Goal: Check status: Check status

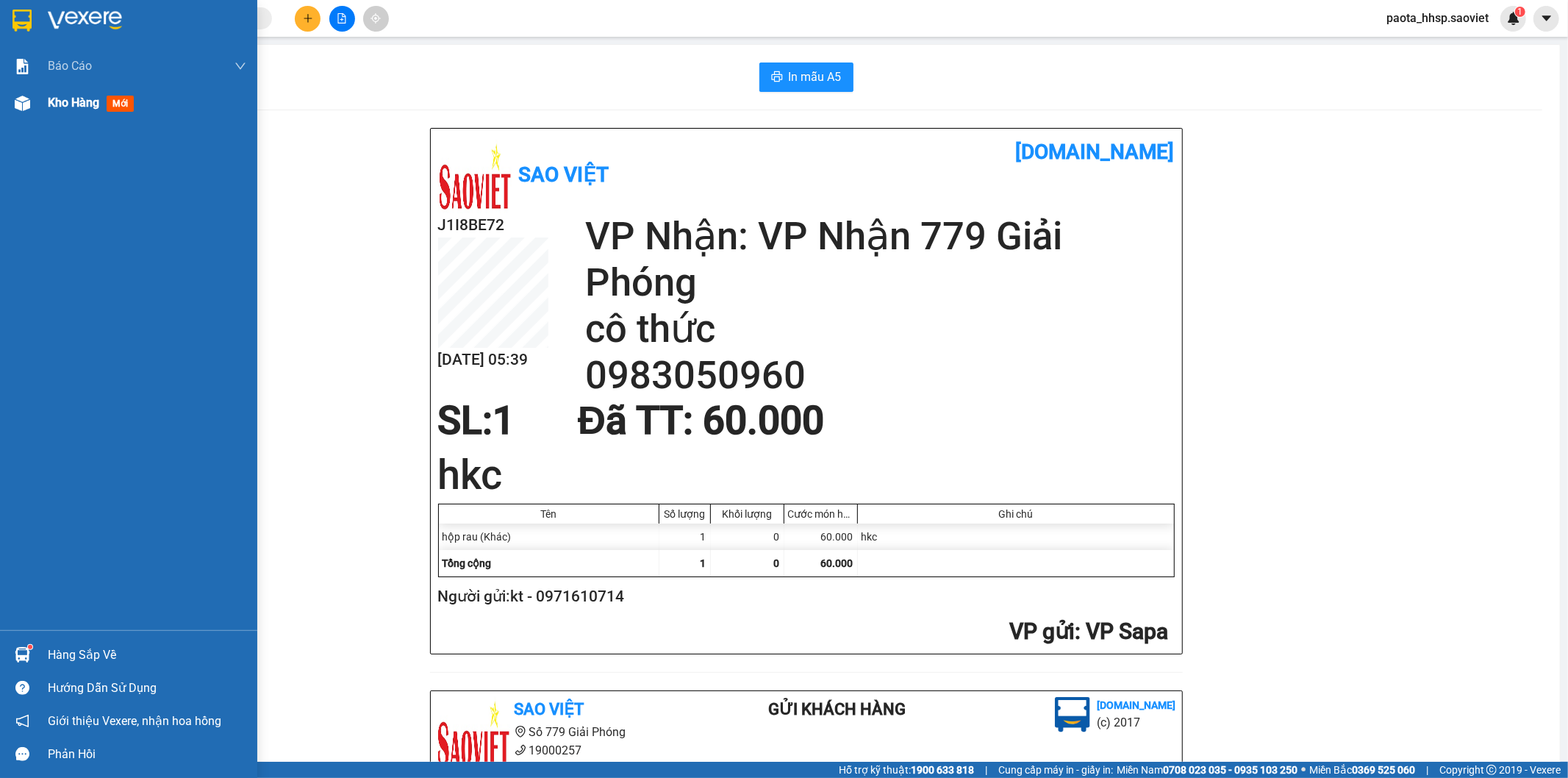
click at [42, 108] on div "Kho hàng mới" at bounding box center [128, 103] width 257 height 37
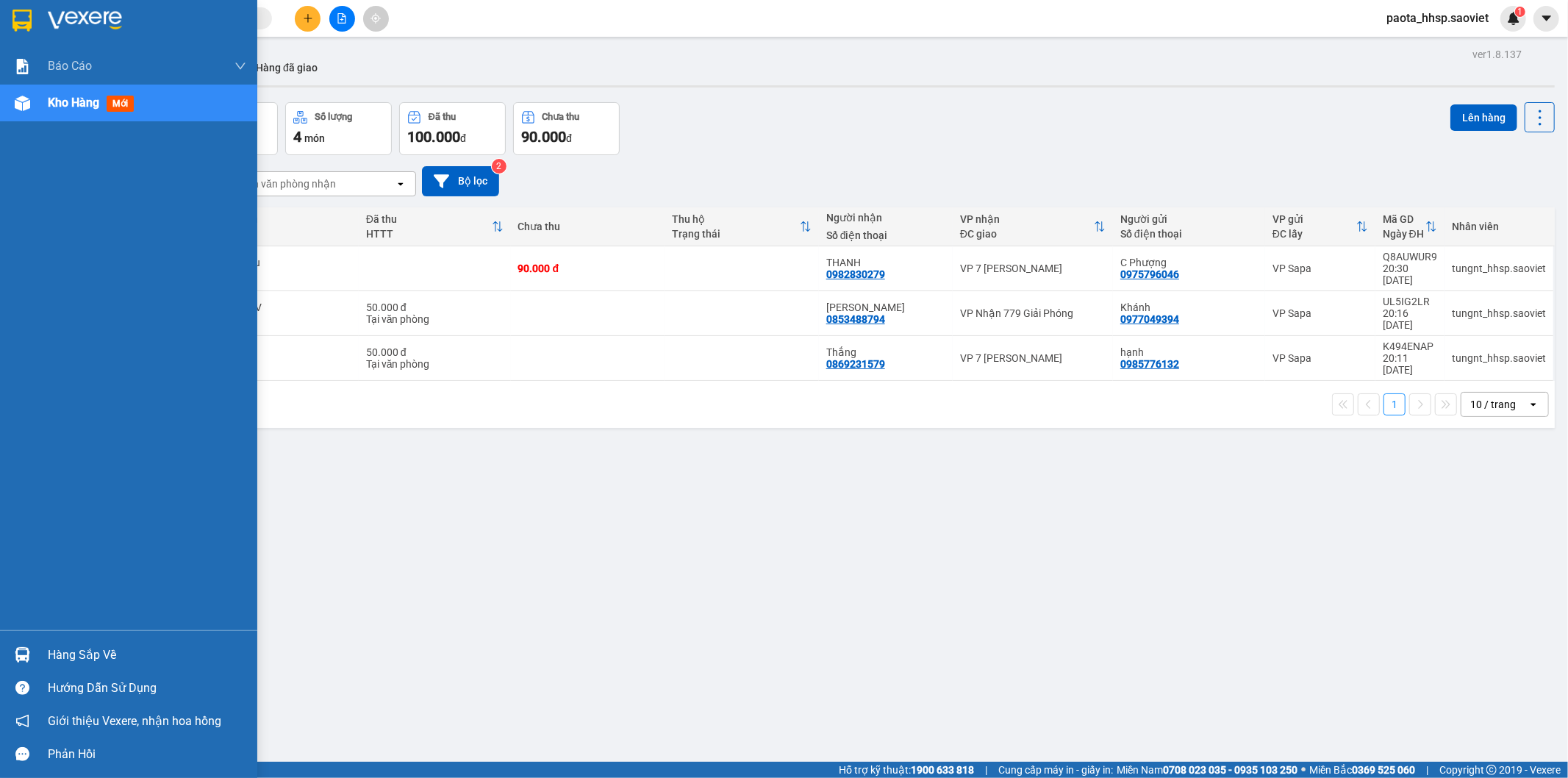
click at [54, 658] on div "Hàng sắp về" at bounding box center [147, 655] width 199 height 22
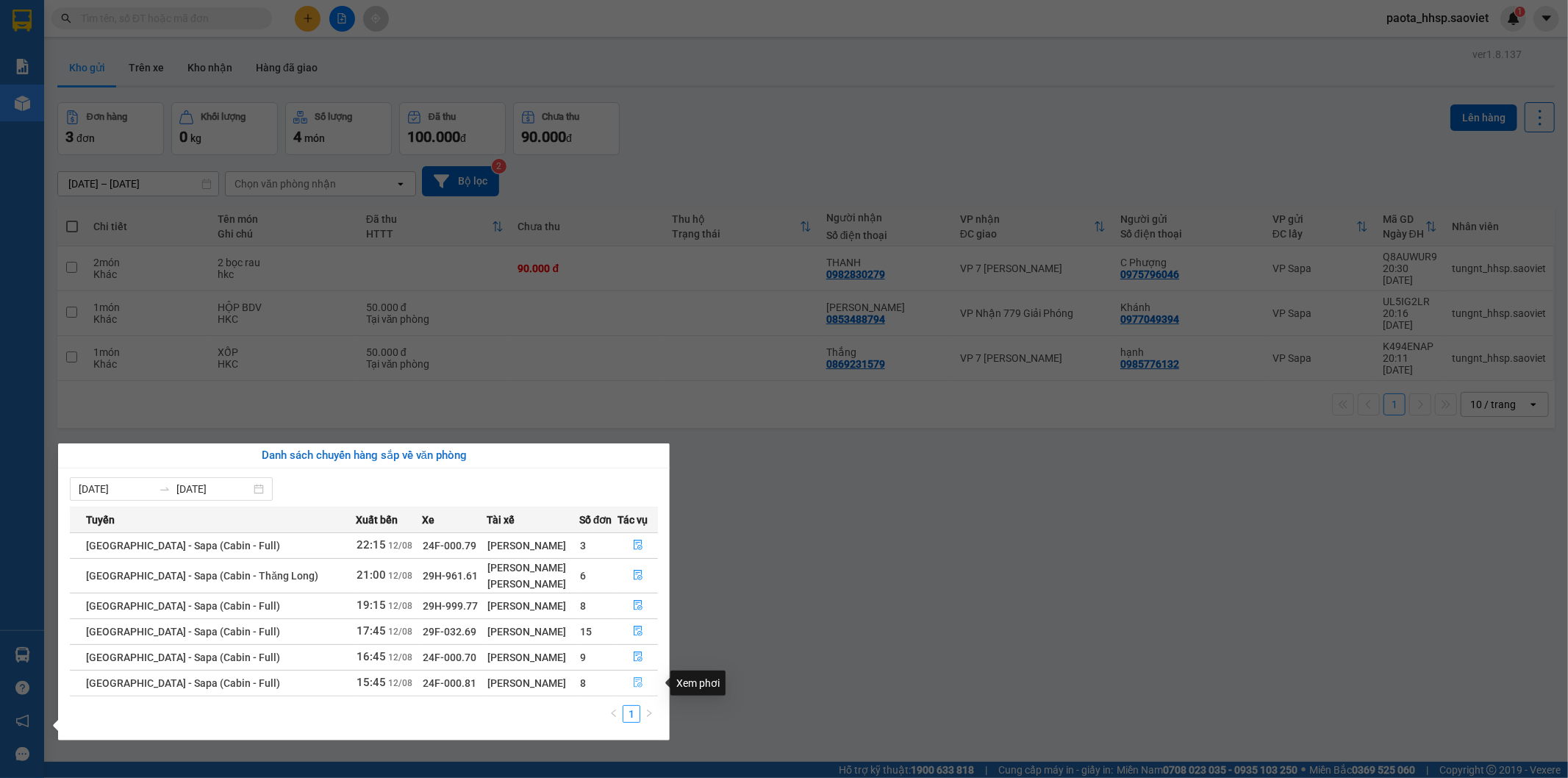
click at [633, 681] on icon "file-done" at bounding box center [639, 683] width 11 height 11
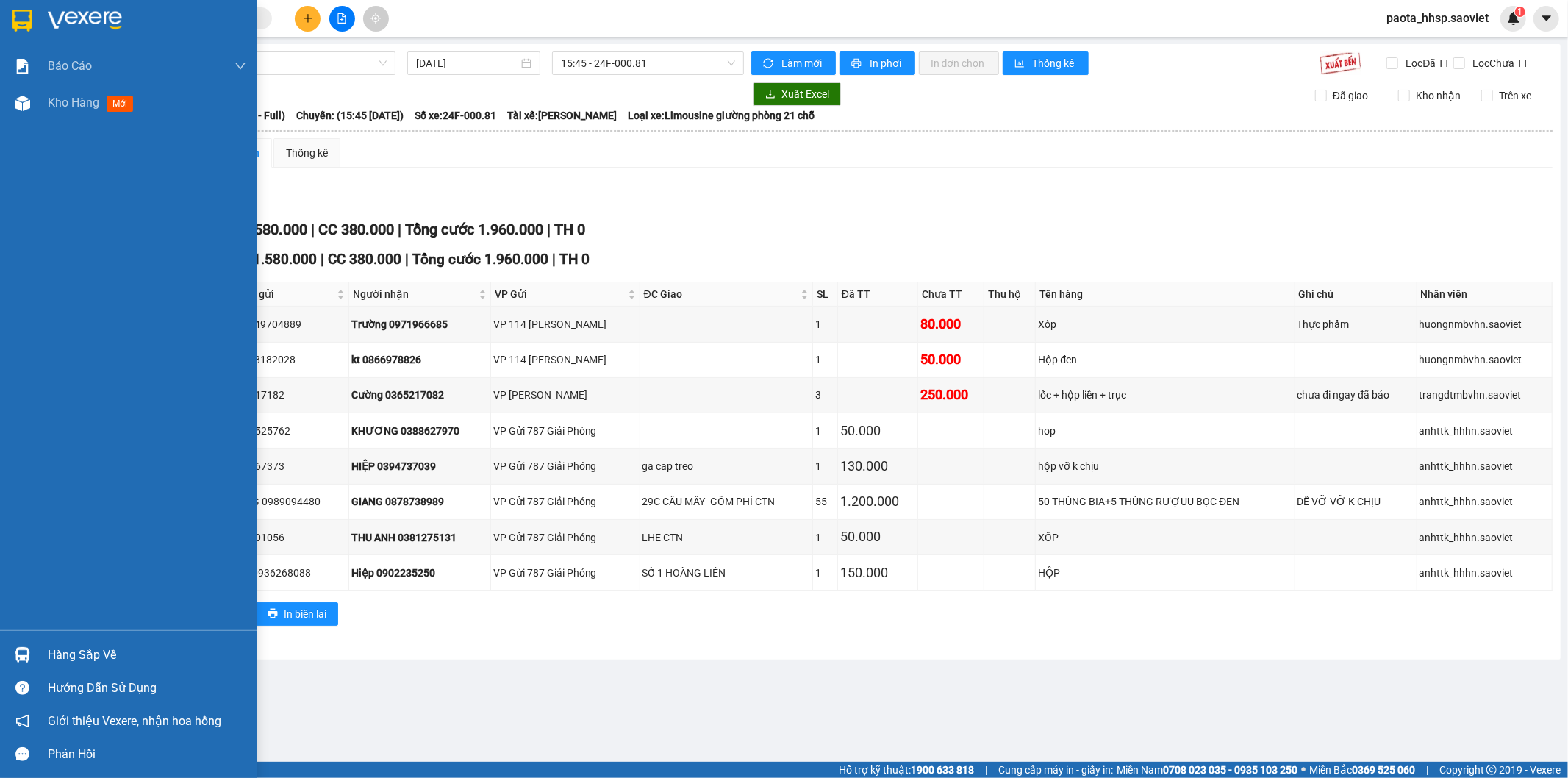
click at [56, 662] on div "Hàng sắp về" at bounding box center [128, 655] width 257 height 33
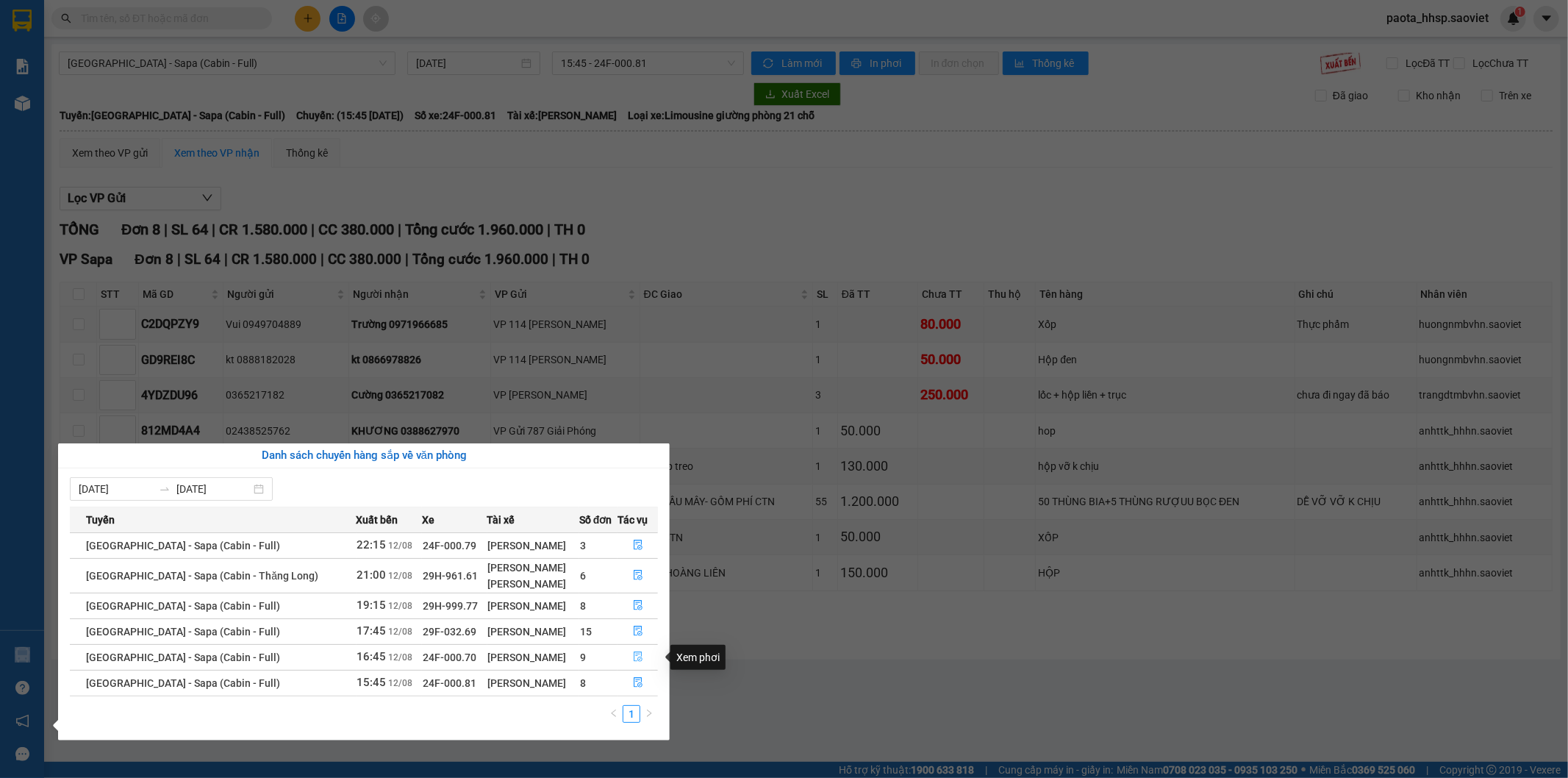
click at [638, 660] on icon "file-done" at bounding box center [639, 657] width 9 height 11
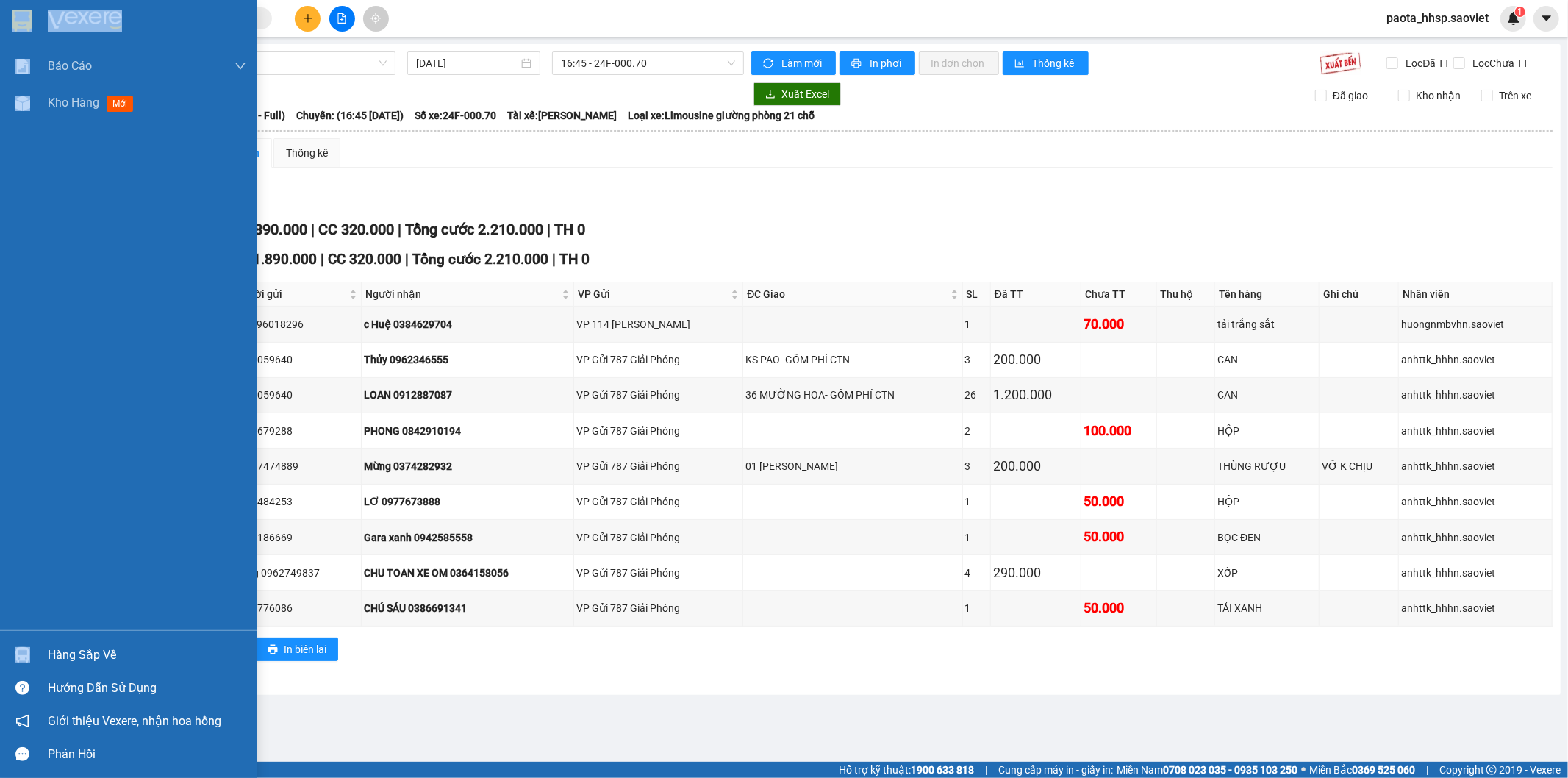
click at [90, 647] on div "Hàng sắp về" at bounding box center [147, 655] width 199 height 22
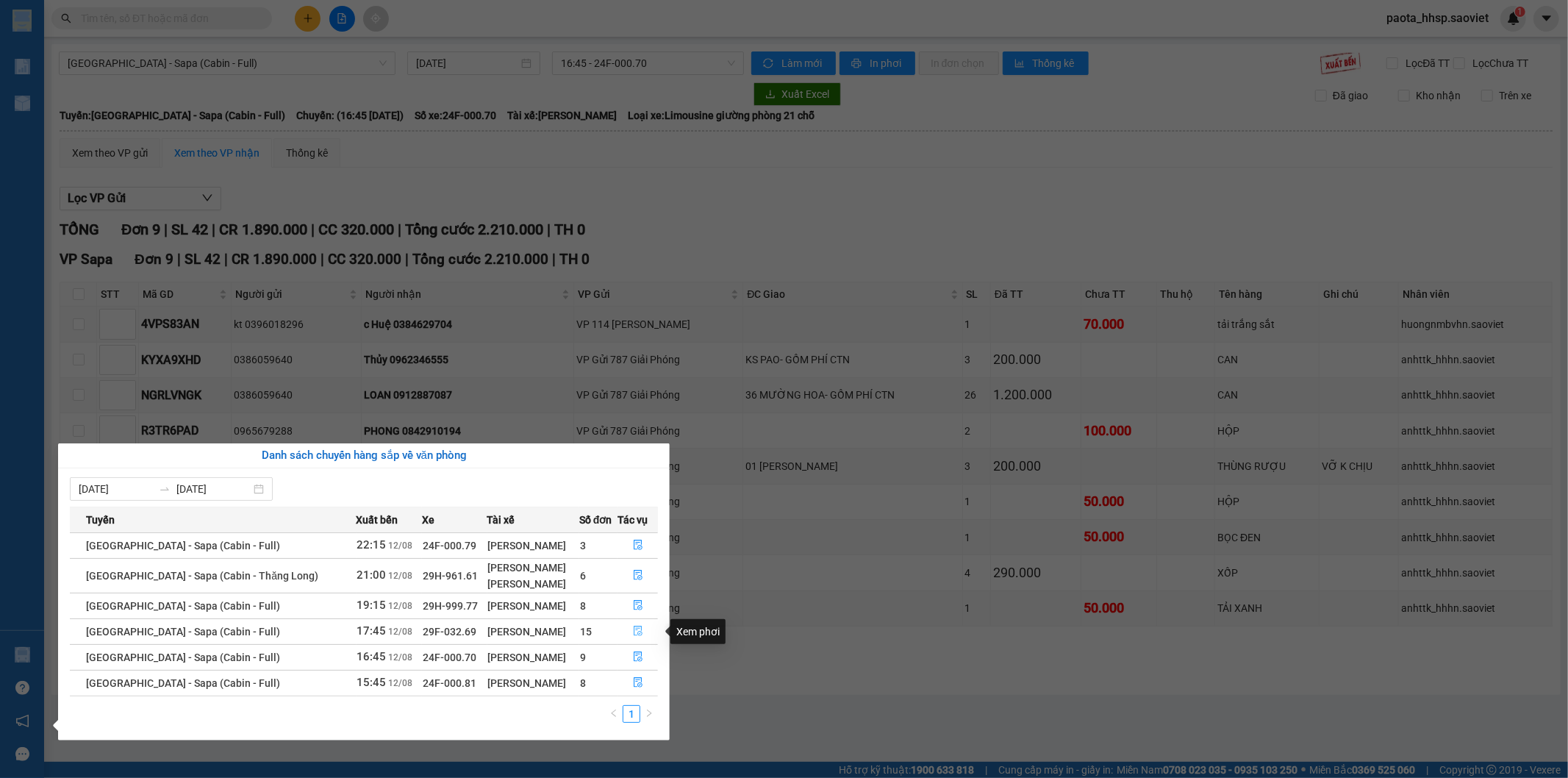
click at [640, 631] on button "button" at bounding box center [638, 631] width 39 height 23
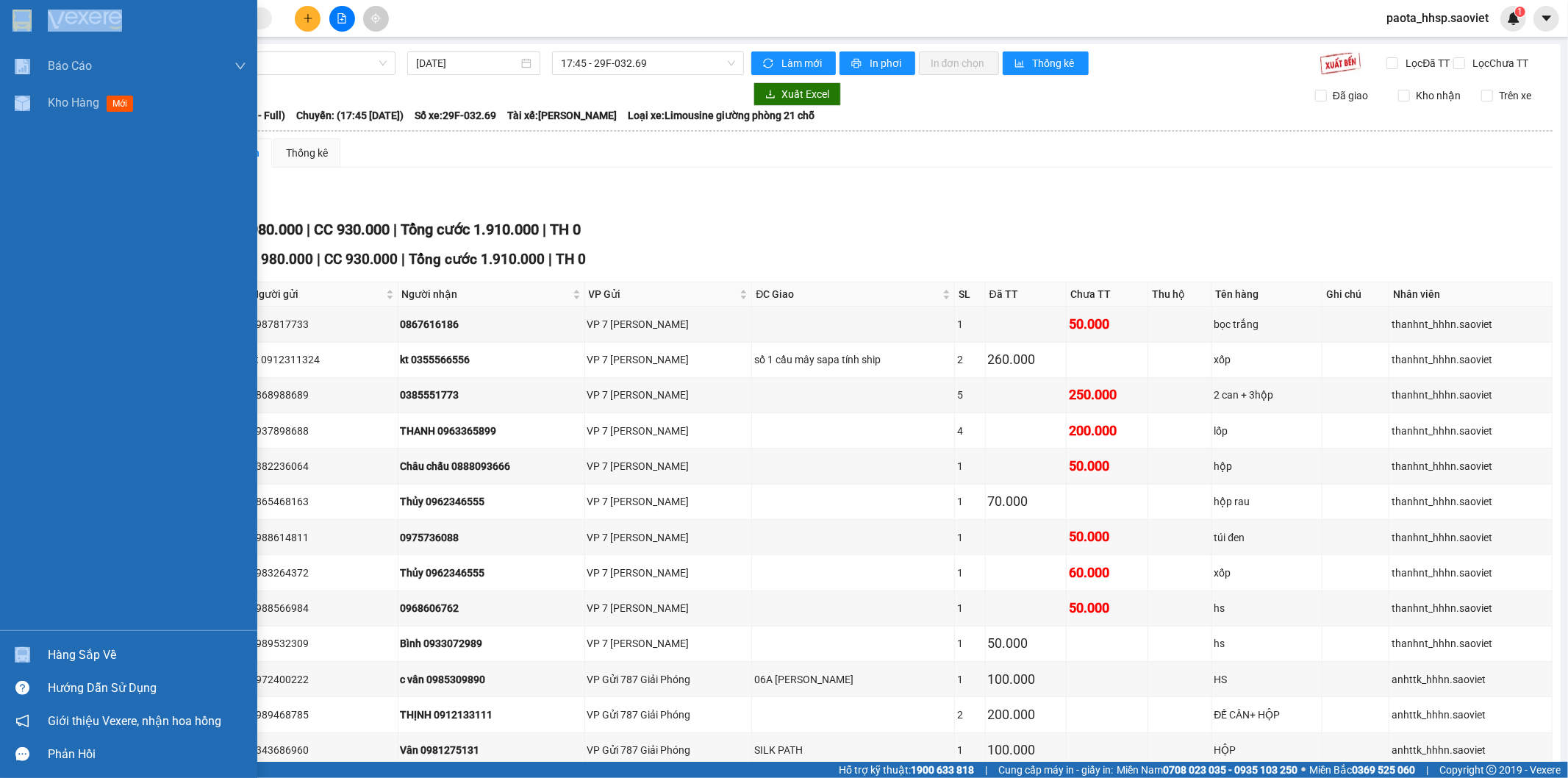
click at [75, 659] on div "Hàng sắp về" at bounding box center [147, 655] width 199 height 22
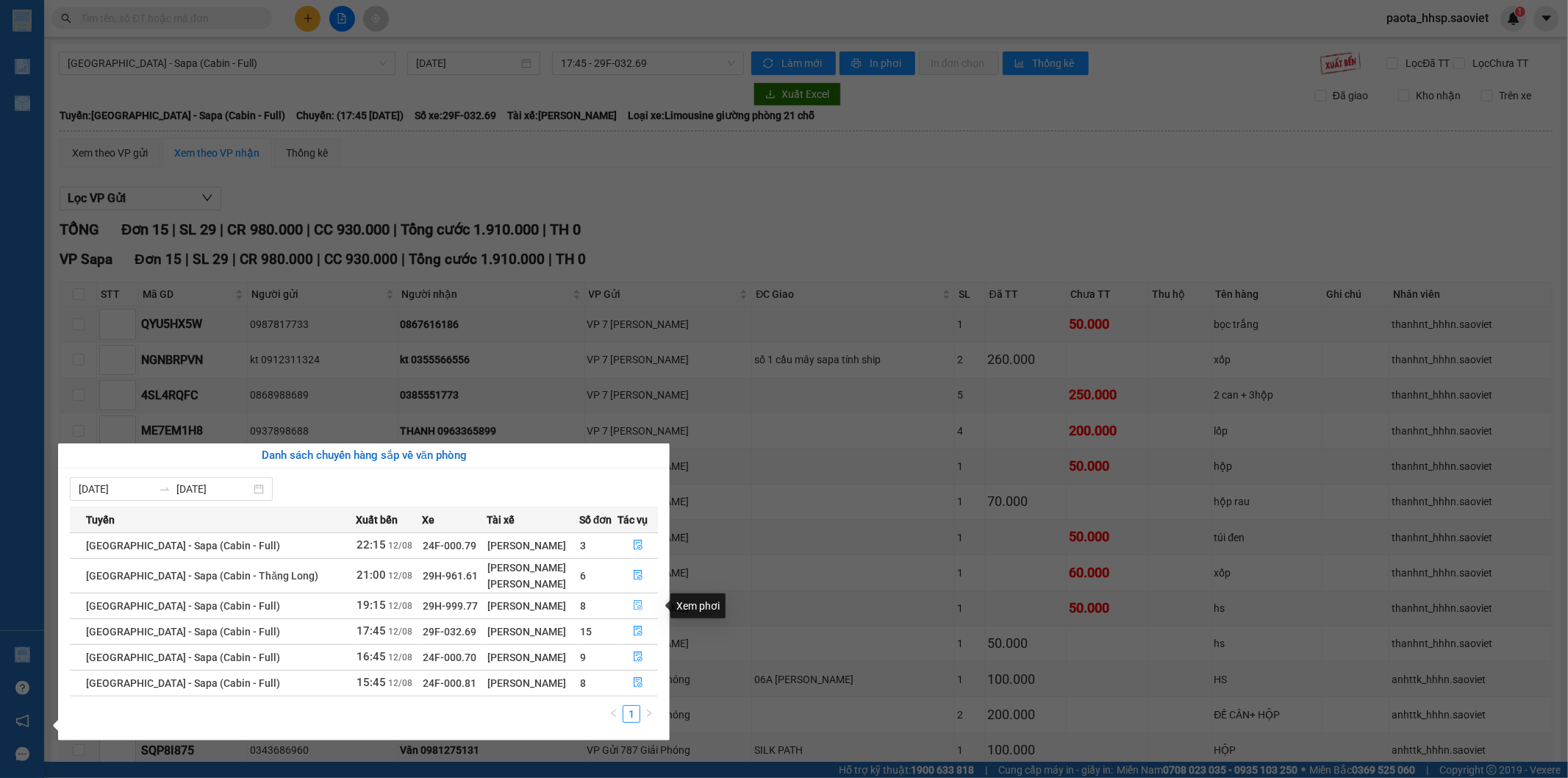
click at [633, 605] on icon "file-done" at bounding box center [639, 606] width 11 height 11
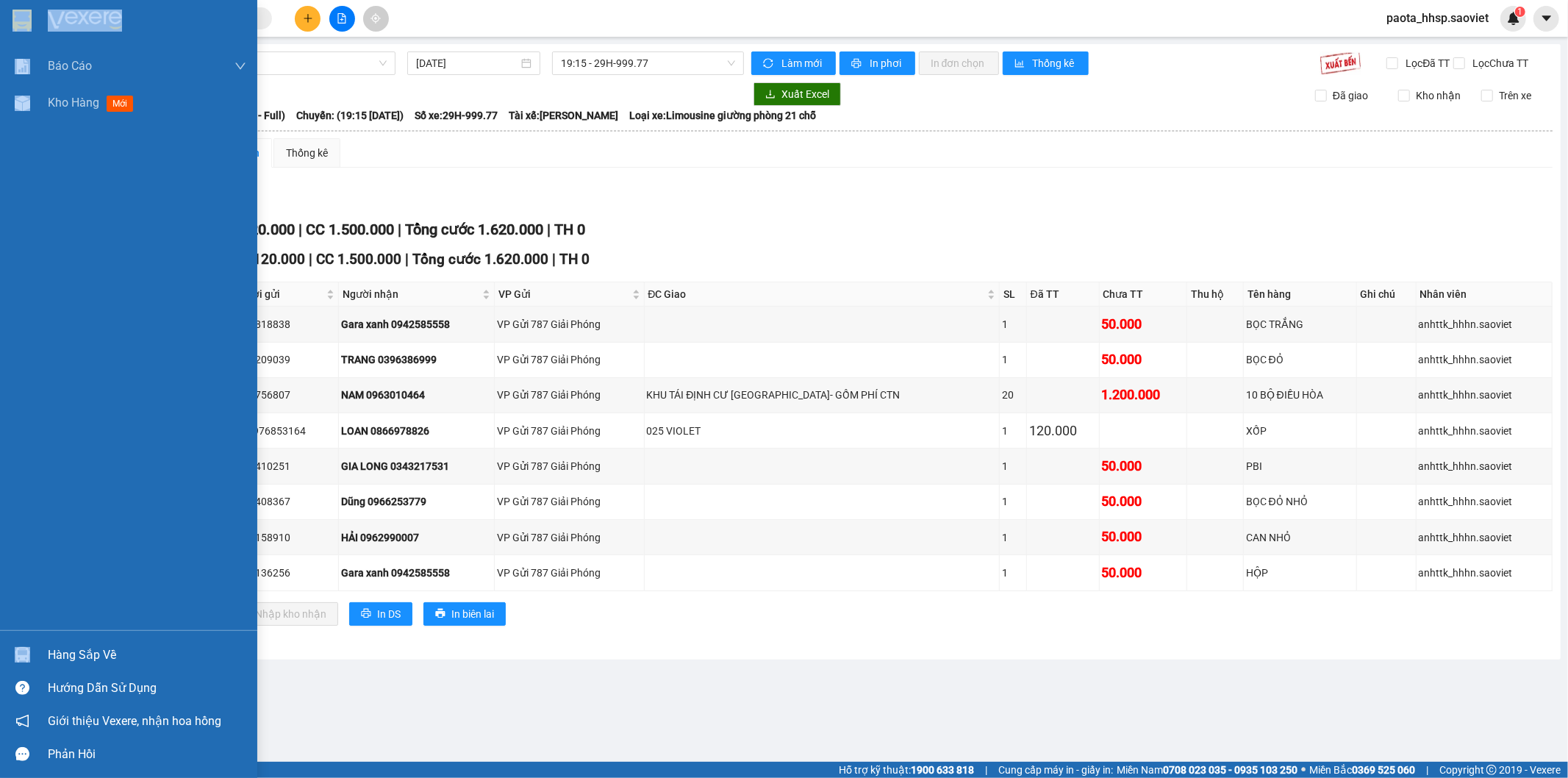
click at [95, 660] on div "Hàng sắp về" at bounding box center [147, 655] width 199 height 22
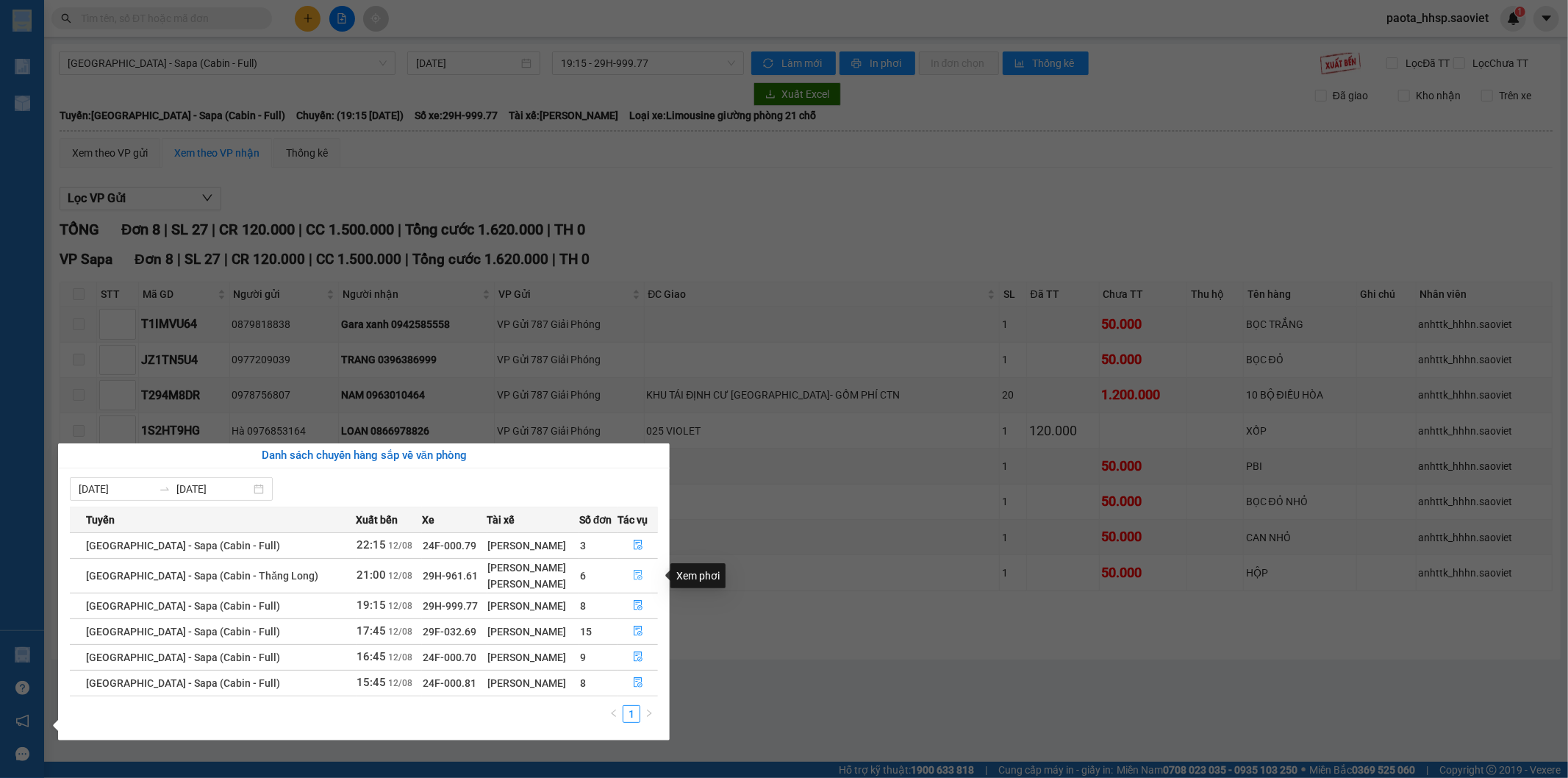
click at [639, 575] on icon "file-done" at bounding box center [639, 575] width 11 height 11
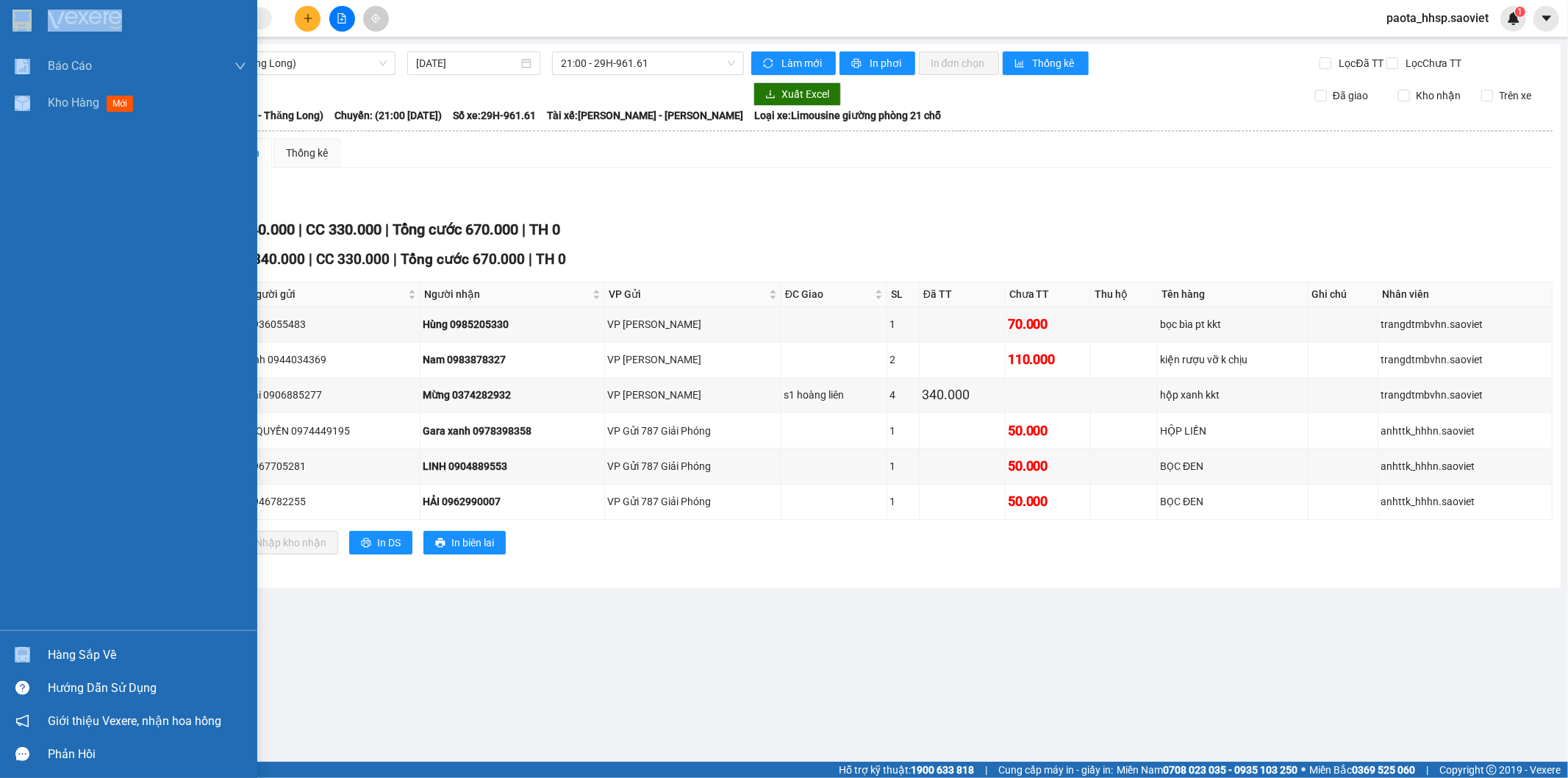
click at [91, 645] on div "Hàng sắp về" at bounding box center [147, 655] width 199 height 22
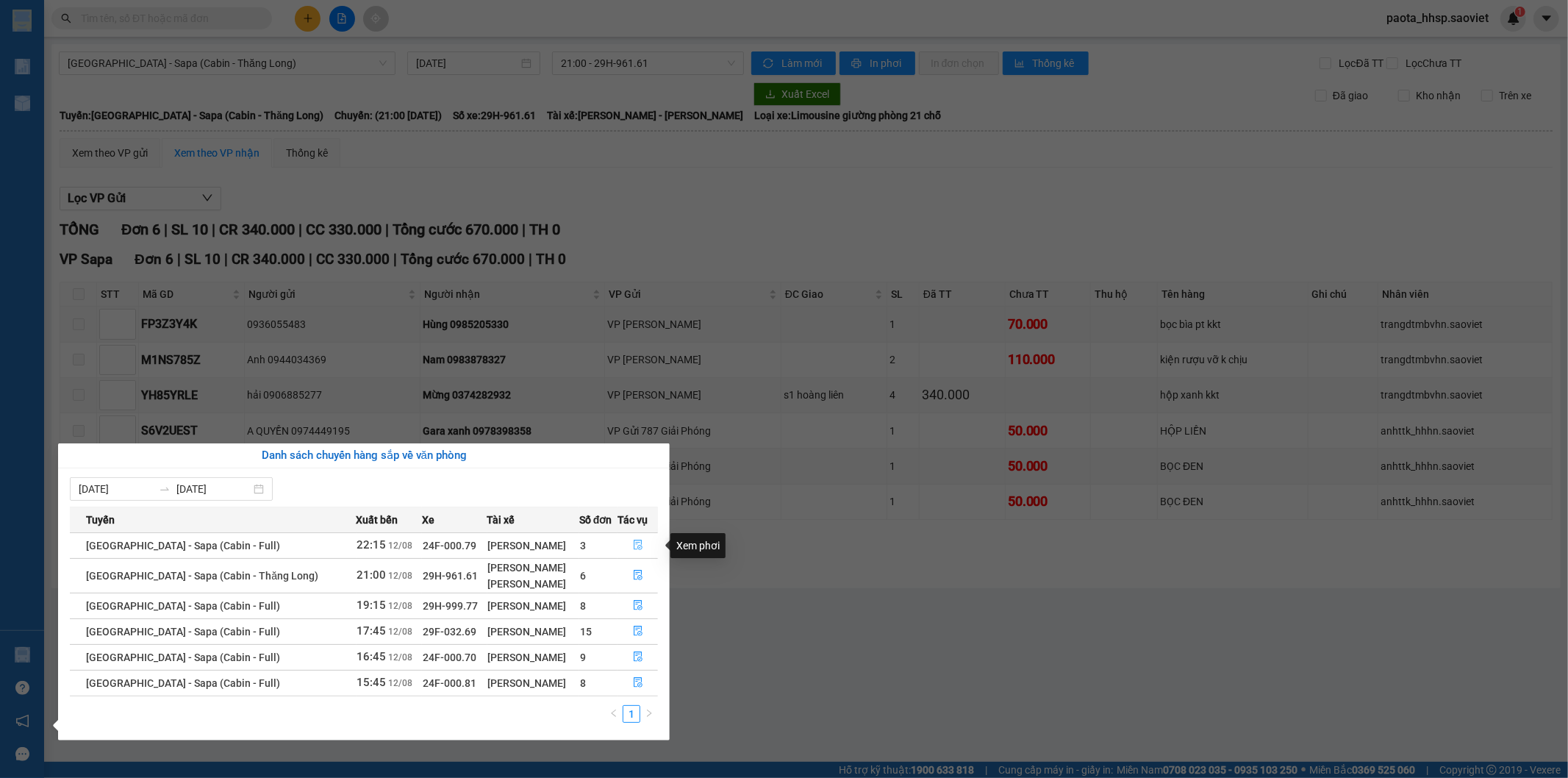
click at [634, 550] on icon "file-done" at bounding box center [639, 545] width 11 height 11
